Goal: Answer question/provide support

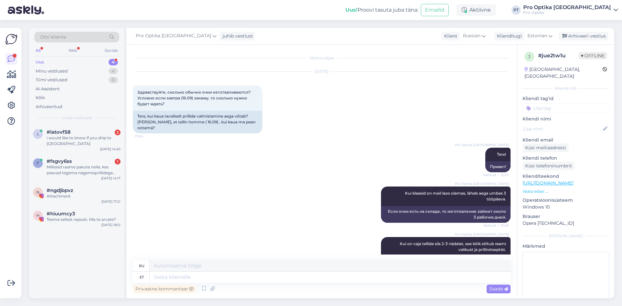
scroll to position [473, 0]
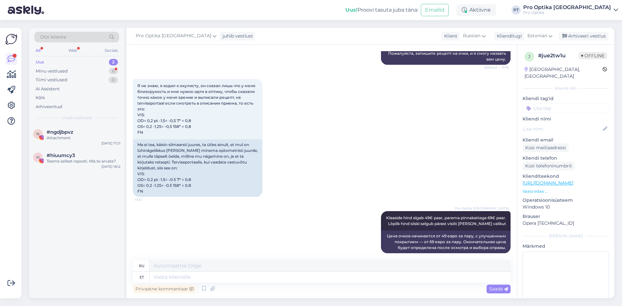
click at [38, 63] on div "Uus" at bounding box center [40, 62] width 8 height 6
click at [39, 60] on div "Uus" at bounding box center [40, 62] width 8 height 6
click at [48, 72] on div "Minu vestlused" at bounding box center [52, 71] width 32 height 6
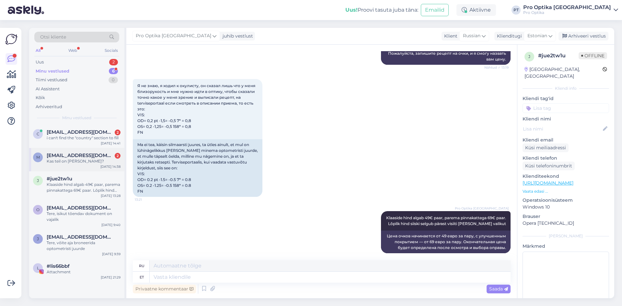
click at [79, 159] on div "Kas teil on [PERSON_NAME]?" at bounding box center [84, 161] width 74 height 6
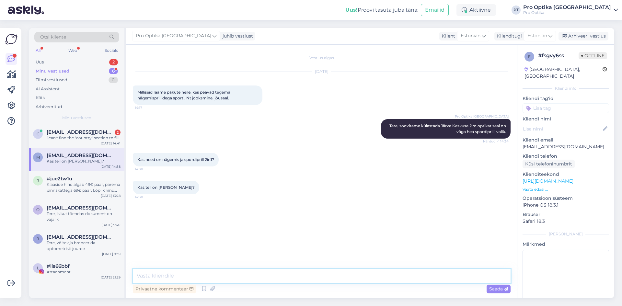
click at [161, 276] on textarea at bounding box center [322, 276] width 378 height 14
type textarea "[DOMAIN_NAME] kodulehelt võib [PERSON_NAME] näidise aga kõige parem on külastad…"
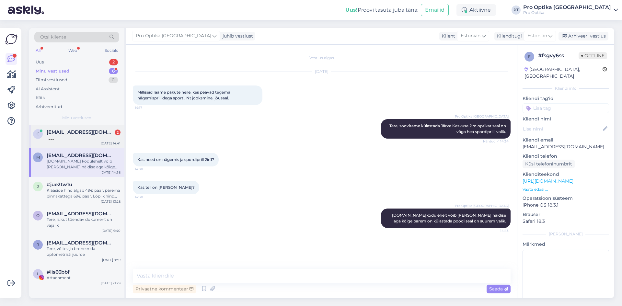
click at [70, 131] on span "[EMAIL_ADDRESS][DOMAIN_NAME]" at bounding box center [80, 132] width 67 height 6
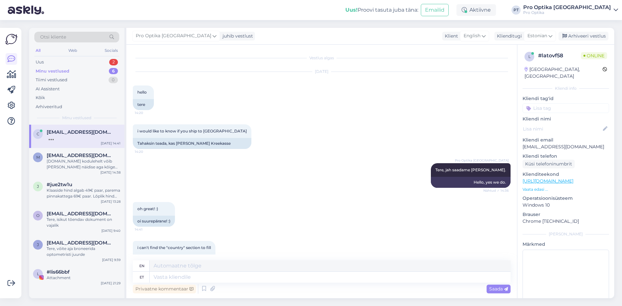
scroll to position [18, 0]
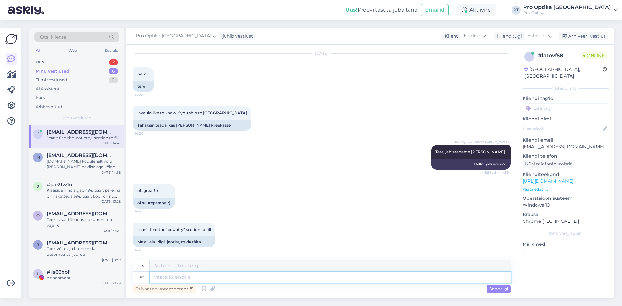
click at [171, 278] on textarea at bounding box center [330, 277] width 361 height 11
type textarea "[GEOGRAPHIC_DATA]"
type textarea "[GEOGRAPHIC_DATA] ,[GEOGRAPHIC_DATA]"
type textarea "[GEOGRAPHIC_DATA], [GEOGRAPHIC_DATA]"
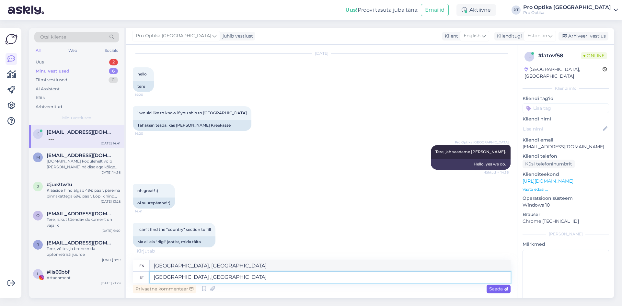
type textarea "[GEOGRAPHIC_DATA] ,[GEOGRAPHIC_DATA]"
click at [494, 288] on span "Saada" at bounding box center [498, 289] width 19 height 6
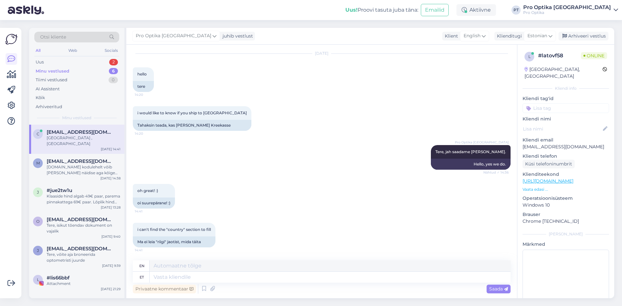
scroll to position [57, 0]
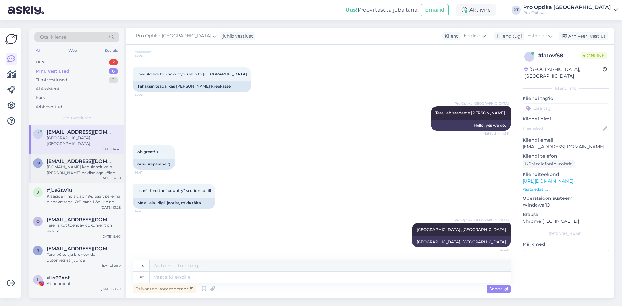
click at [74, 164] on div "[DOMAIN_NAME] kodulehelt võib [PERSON_NAME] näidise aga kõige parem on külastad…" at bounding box center [84, 170] width 74 height 12
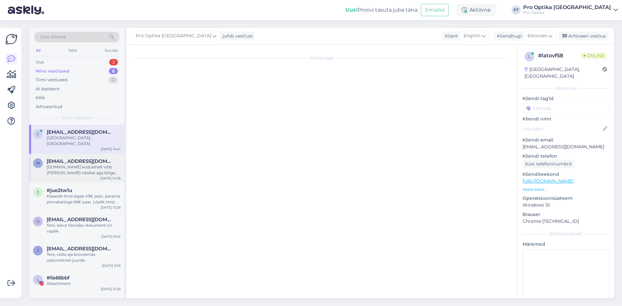
scroll to position [0, 0]
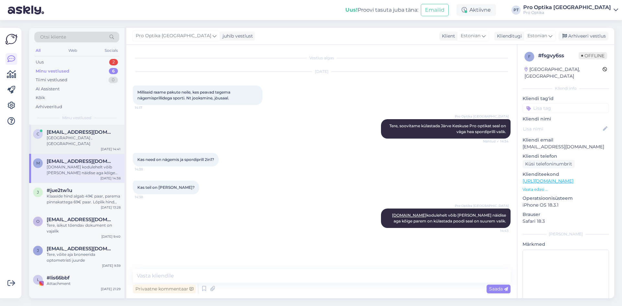
click at [84, 133] on span "[EMAIL_ADDRESS][DOMAIN_NAME]" at bounding box center [80, 132] width 67 height 6
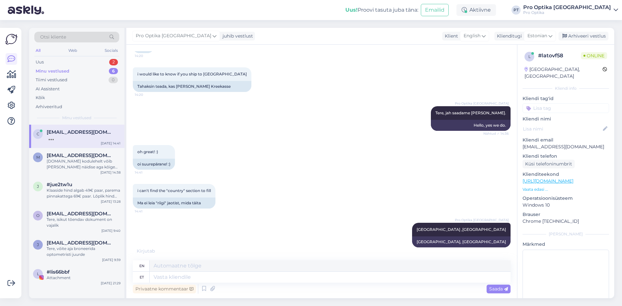
scroll to position [108, 0]
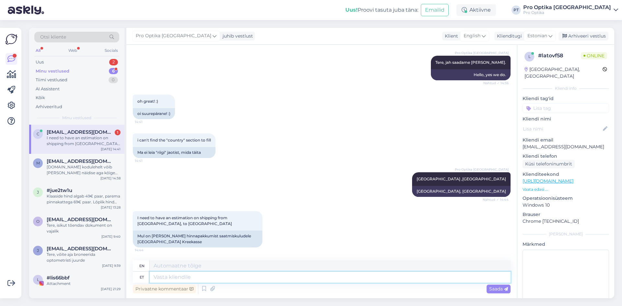
click at [170, 278] on textarea at bounding box center [330, 277] width 361 height 11
type textarea "Saatmine"
type textarea "Shipping"
type textarea "Saatmine maksab"
type textarea "Shipping costs"
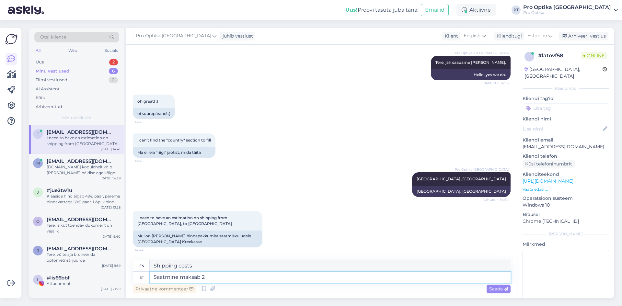
type textarea "Saatmine maksab 25"
type textarea "Shipping costs 25"
type textarea "Saatmine maksab 25 euri"
type textarea "Shipping costs 25 euros."
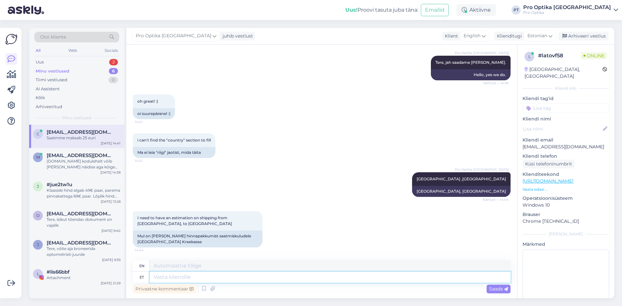
scroll to position [146, 0]
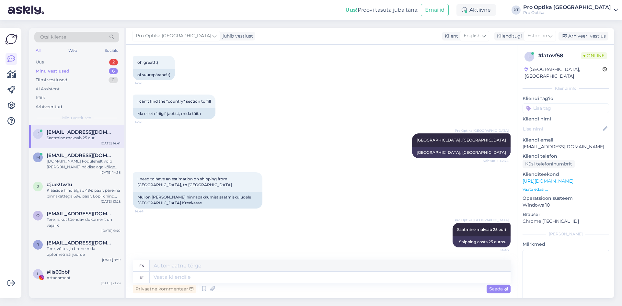
click at [59, 72] on div "Minu vestlused" at bounding box center [53, 71] width 34 height 6
click at [67, 136] on div "Saatmine maksab 25 euri" at bounding box center [84, 138] width 74 height 6
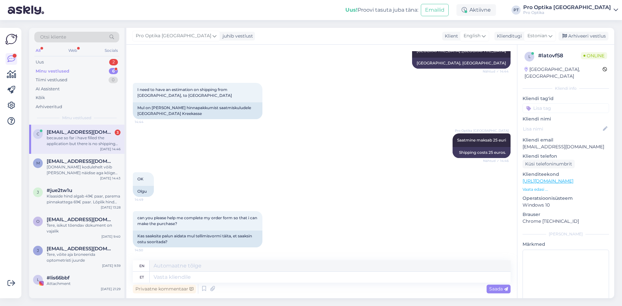
scroll to position [286, 0]
